Goal: Learn about a topic: Learn about a topic

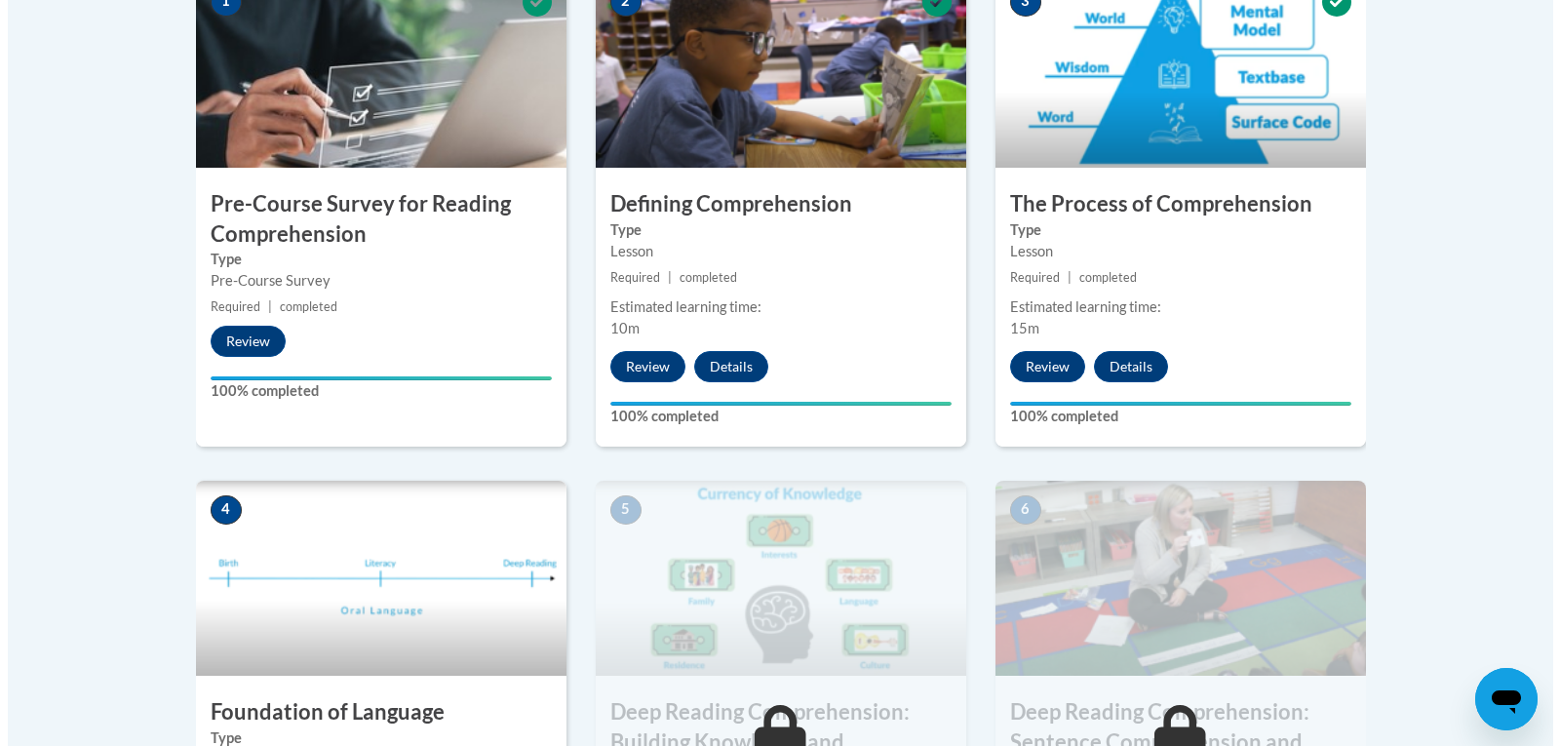
scroll to position [975, 0]
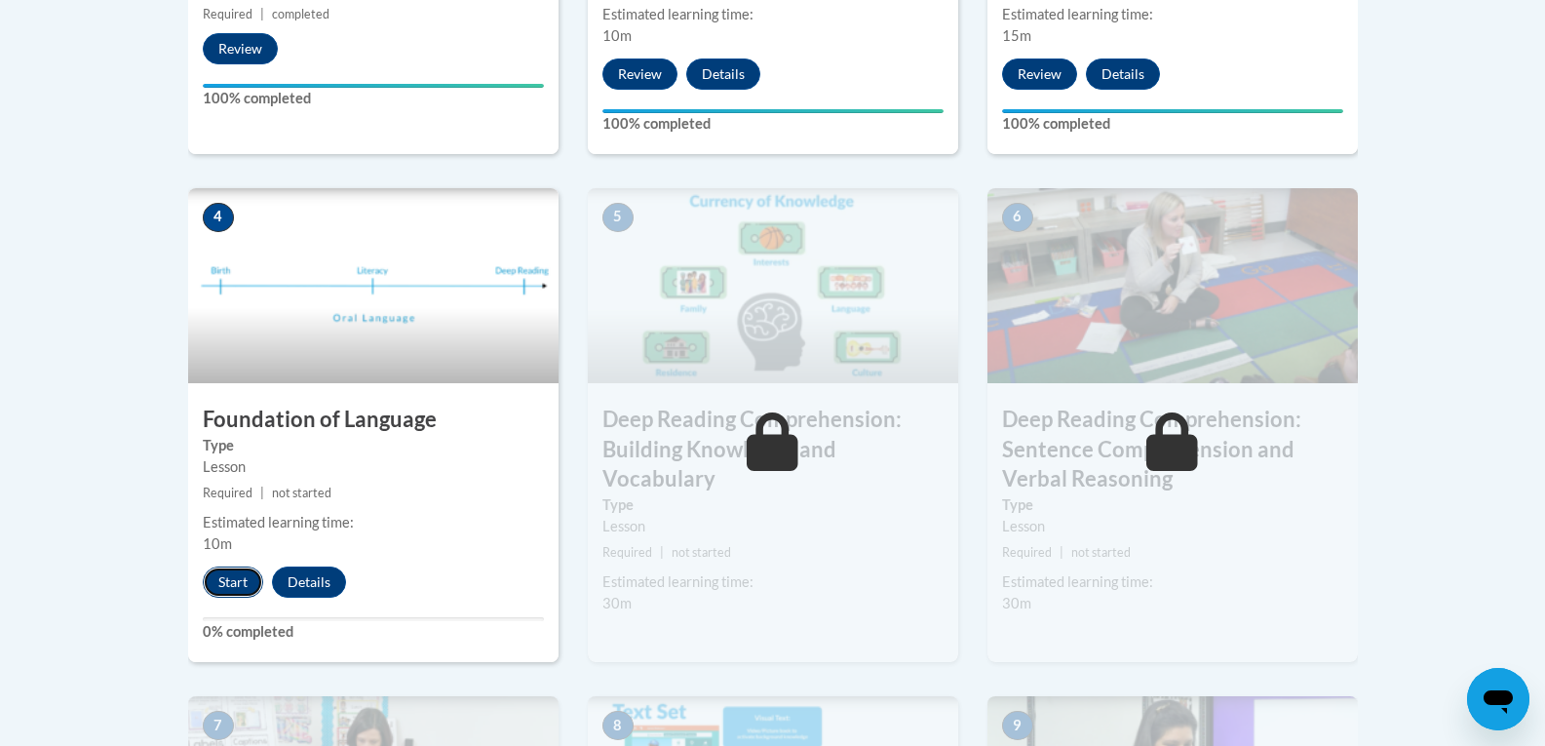
click at [233, 584] on button "Start" at bounding box center [233, 581] width 60 height 31
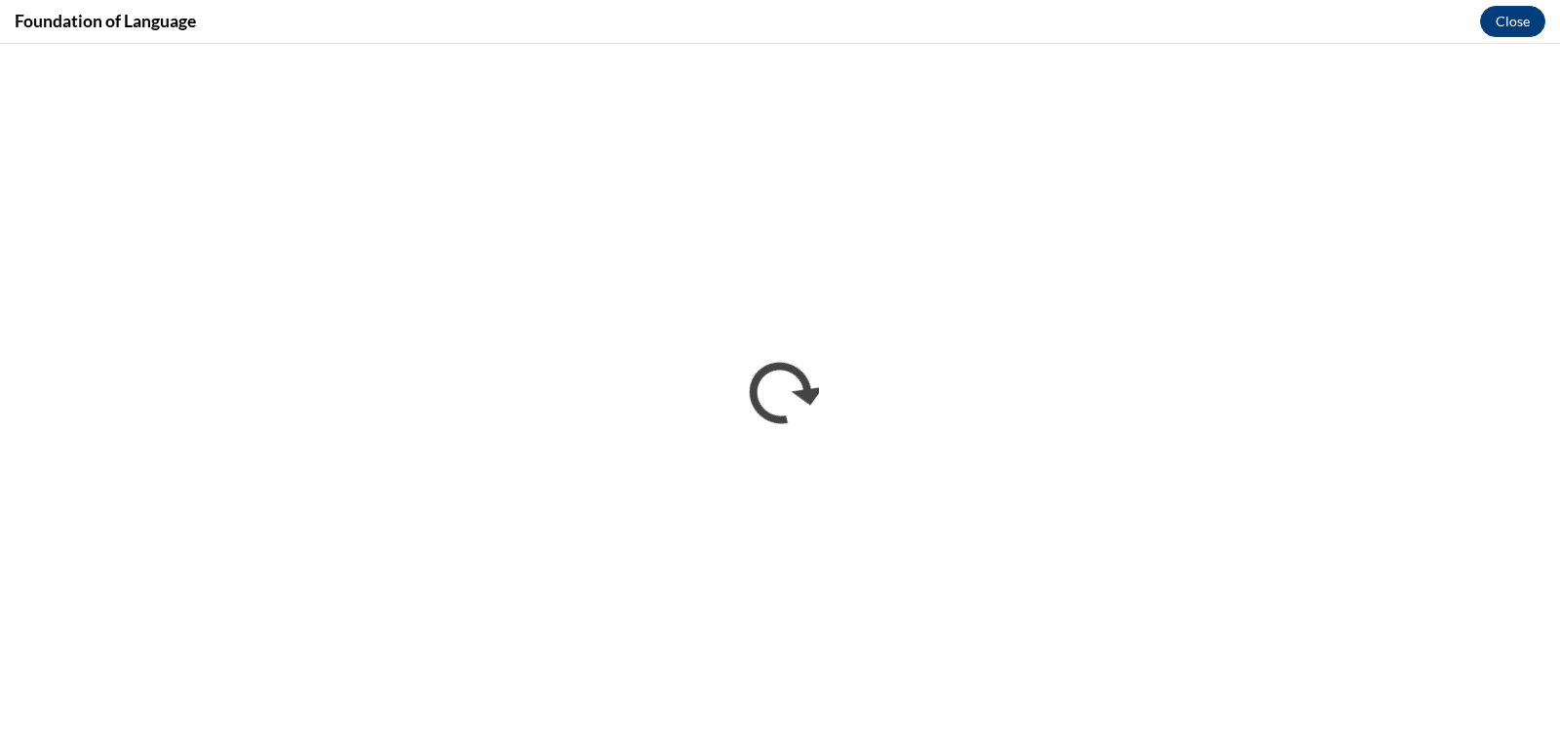
scroll to position [0, 0]
